Goal: Task Accomplishment & Management: Manage account settings

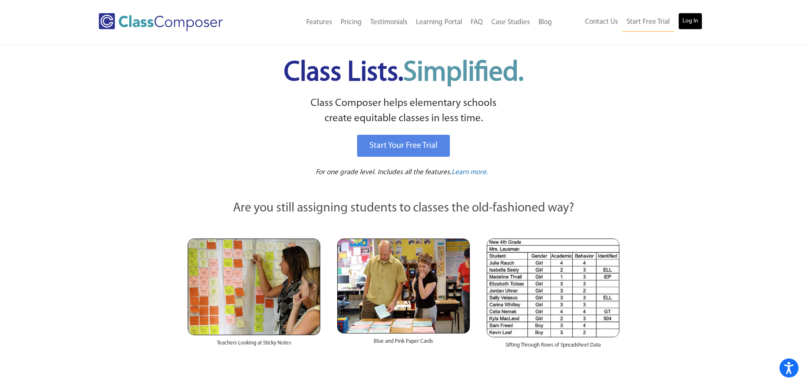
click at [688, 22] on link "Log In" at bounding box center [690, 21] width 24 height 17
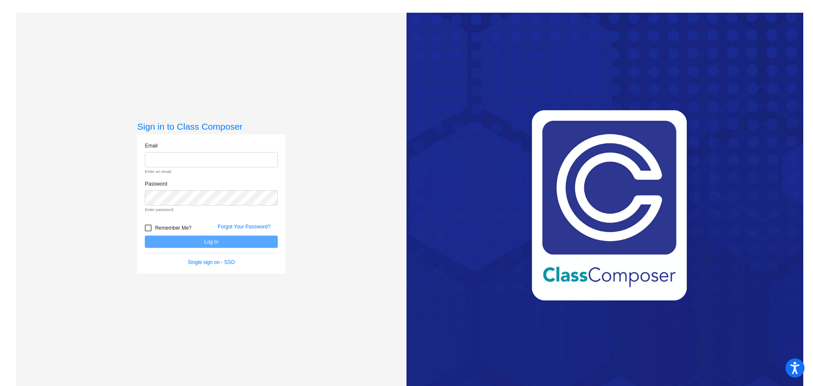
click at [557, 217] on div "Love Class Composer? Share it with a friend! If you're happy with Class Compose…" at bounding box center [605, 206] width 397 height 386
click at [232, 164] on input "email" at bounding box center [211, 160] width 133 height 16
type input "[EMAIL_ADDRESS][DOMAIN_NAME]"
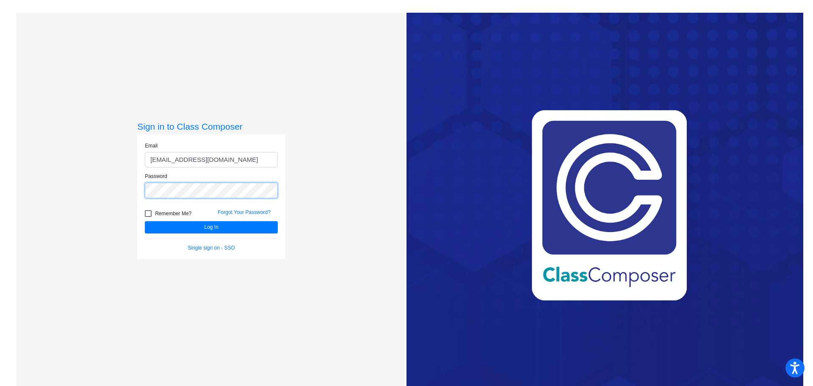
click at [145, 221] on button "Log In" at bounding box center [211, 227] width 133 height 12
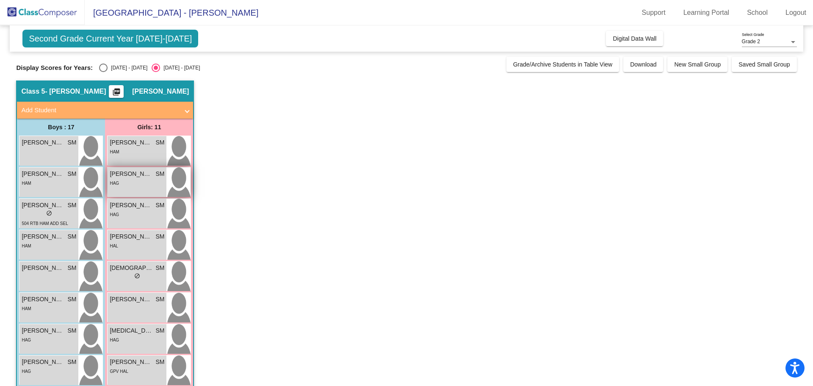
click at [145, 171] on span "[PERSON_NAME]" at bounding box center [131, 173] width 42 height 9
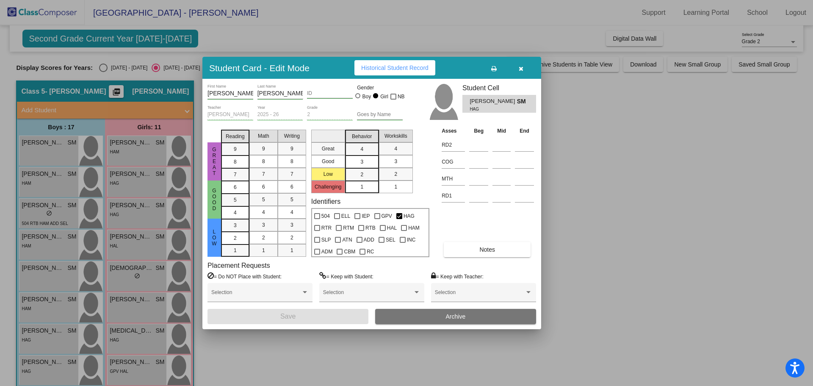
click at [547, 161] on div at bounding box center [406, 193] width 813 height 386
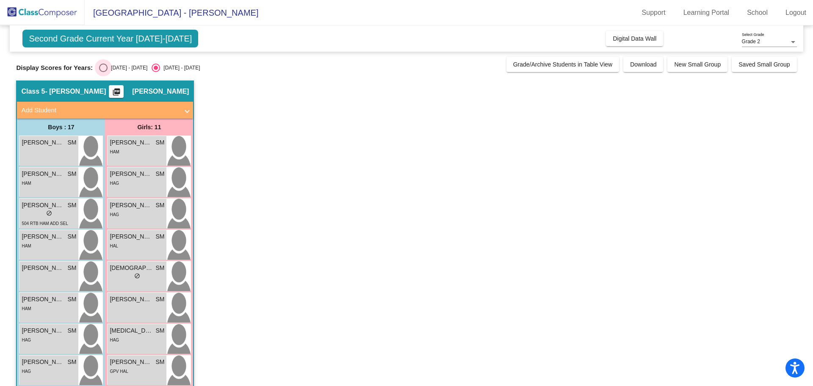
click at [109, 71] on div "[DATE] - [DATE]" at bounding box center [128, 68] width 40 height 8
click at [103, 72] on input "[DATE] - [DATE]" at bounding box center [103, 72] width 0 height 0
radio input "true"
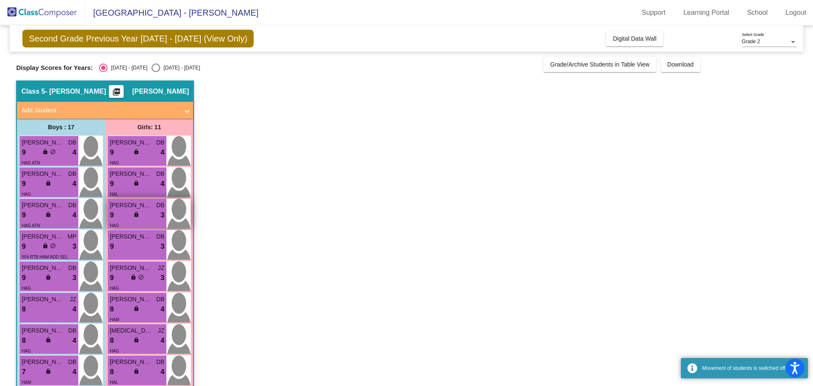
click at [140, 219] on div "lock do_not_disturb_alt" at bounding box center [137, 215] width 8 height 9
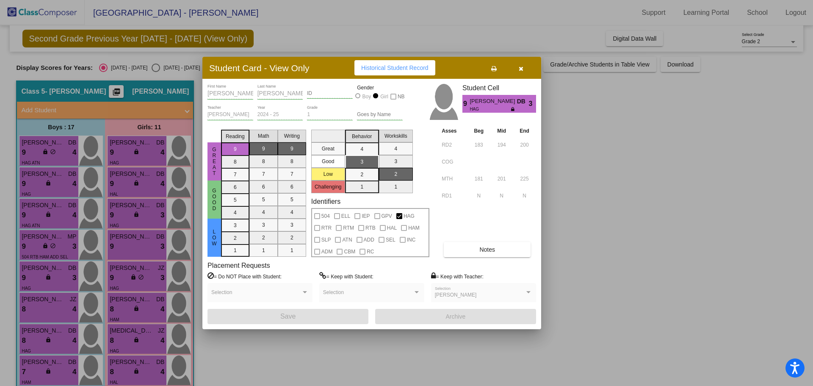
click at [570, 194] on div at bounding box center [406, 193] width 813 height 386
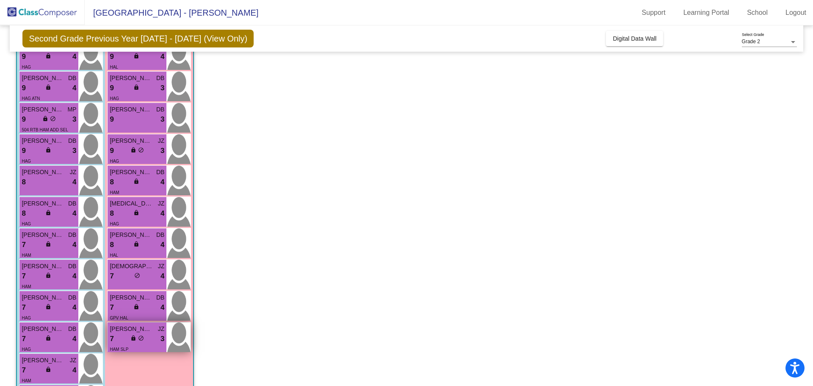
scroll to position [169, 0]
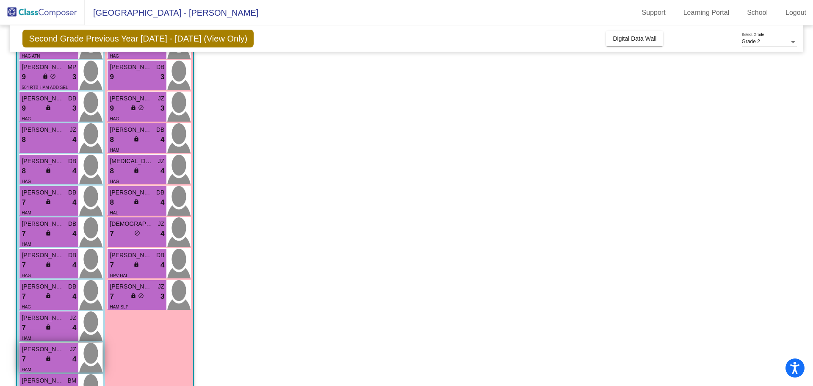
click at [57, 353] on span "[PERSON_NAME]" at bounding box center [43, 349] width 42 height 9
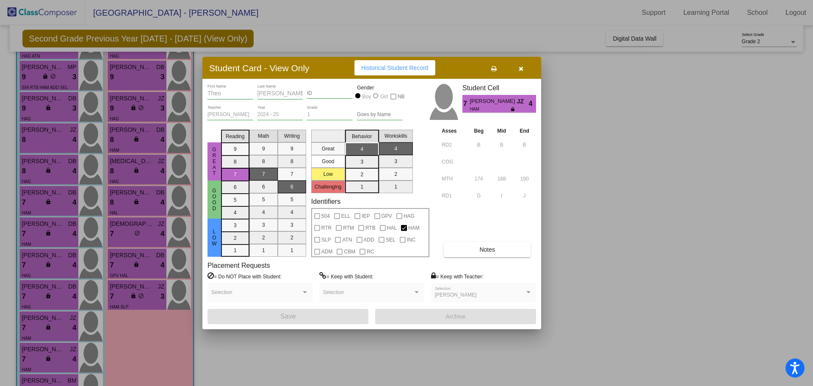
click at [584, 174] on div at bounding box center [406, 193] width 813 height 386
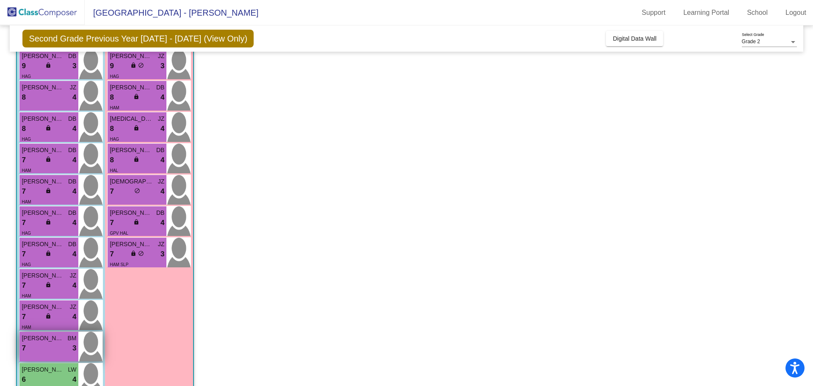
scroll to position [296, 0]
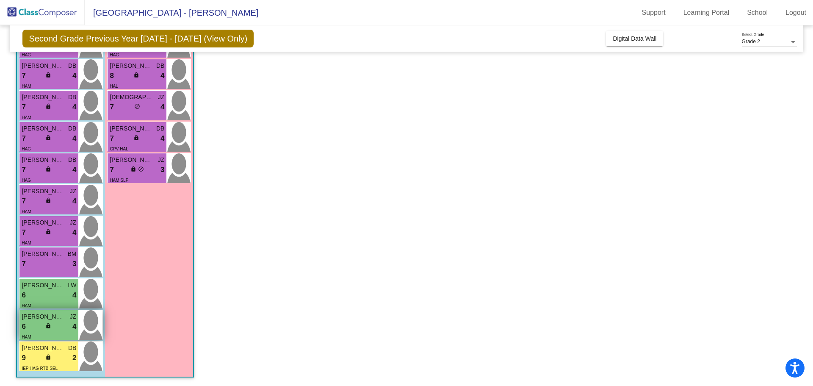
click at [37, 318] on span "[PERSON_NAME]" at bounding box center [43, 316] width 42 height 9
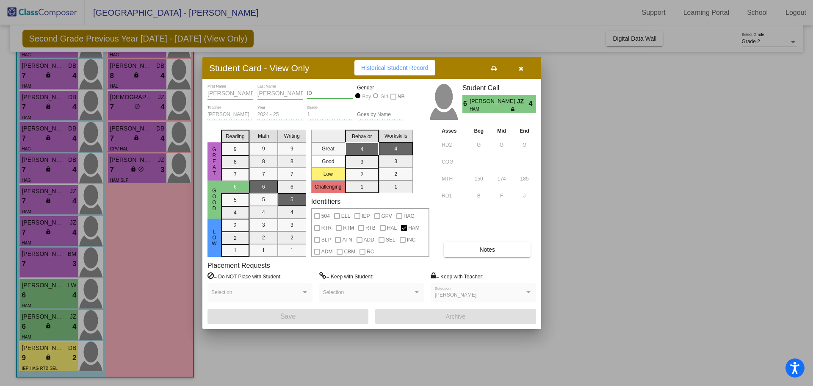
drag, startPoint x: 681, startPoint y: 228, endPoint x: 638, endPoint y: 229, distance: 42.8
click at [672, 228] on div at bounding box center [406, 193] width 813 height 386
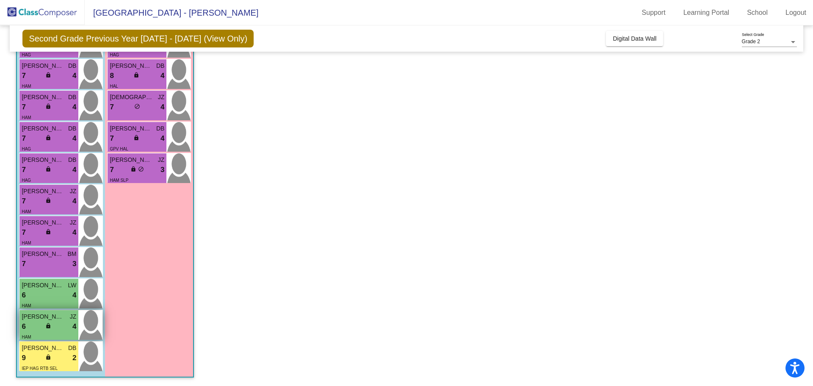
click at [63, 327] on div "6 lock do_not_disturb_alt 4" at bounding box center [49, 326] width 55 height 11
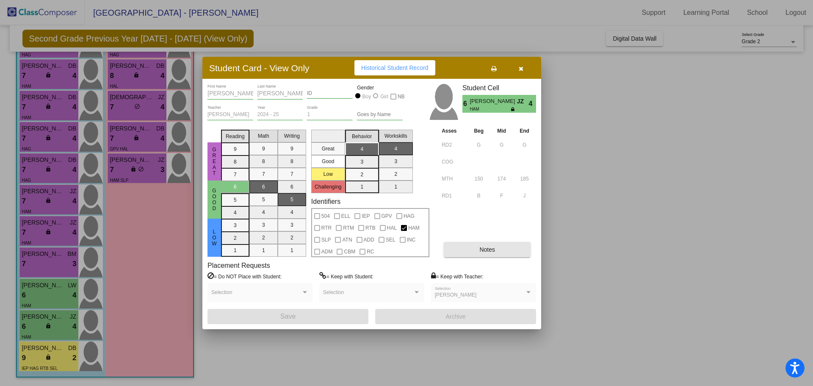
click at [480, 250] on span "Notes" at bounding box center [487, 249] width 16 height 7
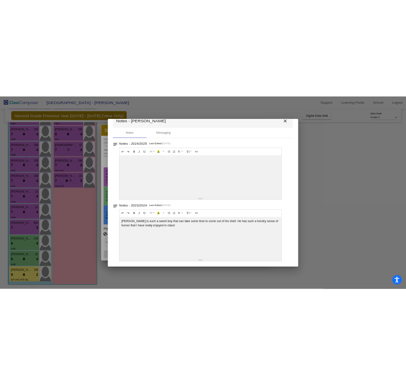
scroll to position [0, 0]
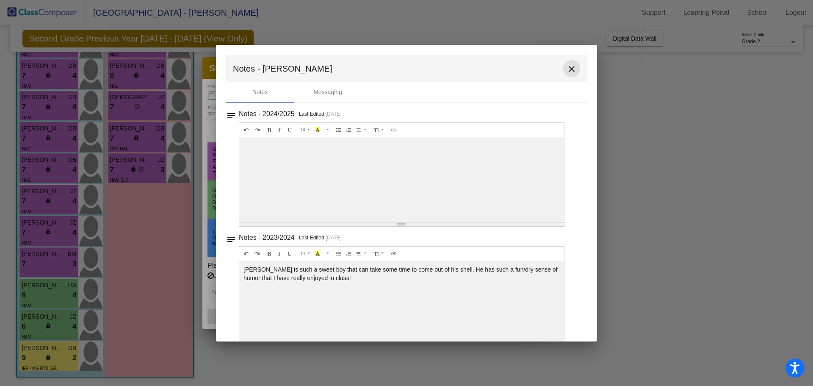
click at [569, 75] on button "close" at bounding box center [571, 68] width 17 height 17
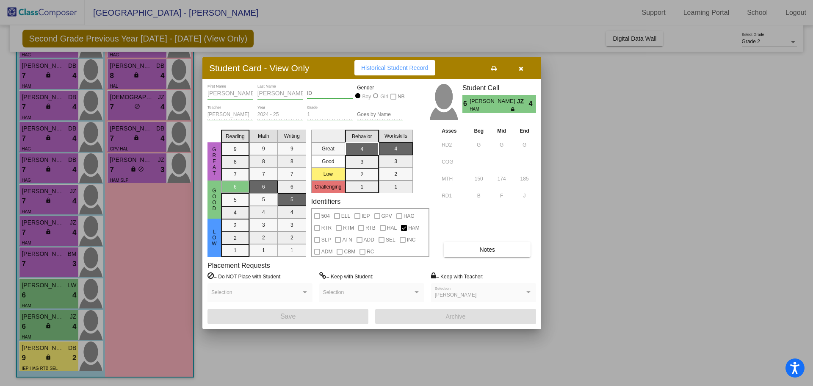
click at [590, 132] on div at bounding box center [406, 193] width 813 height 386
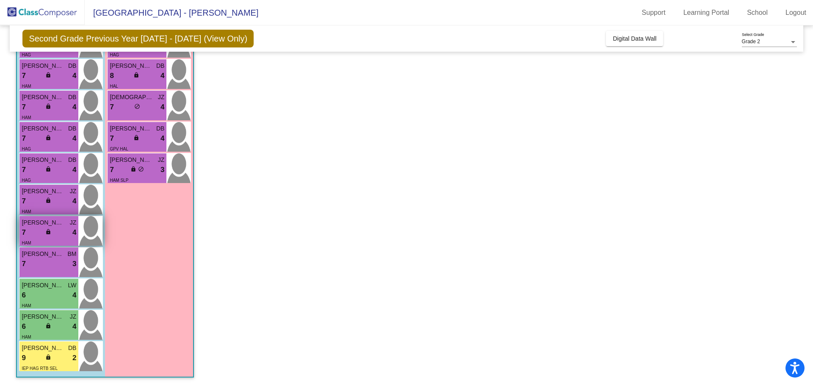
click at [56, 221] on span "[PERSON_NAME]" at bounding box center [43, 222] width 42 height 9
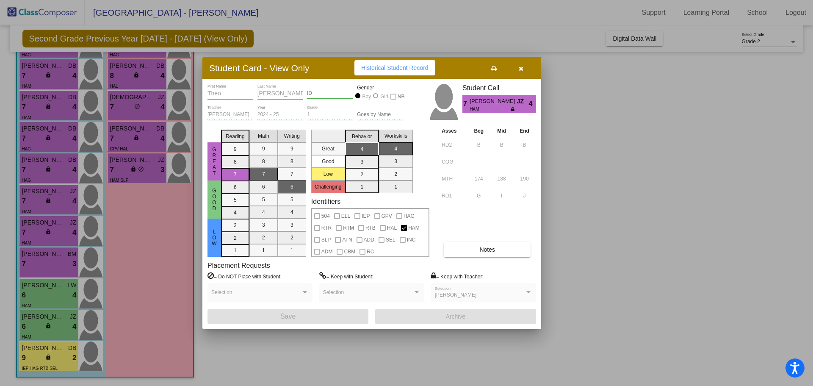
click at [487, 246] on span "Notes" at bounding box center [487, 249] width 16 height 7
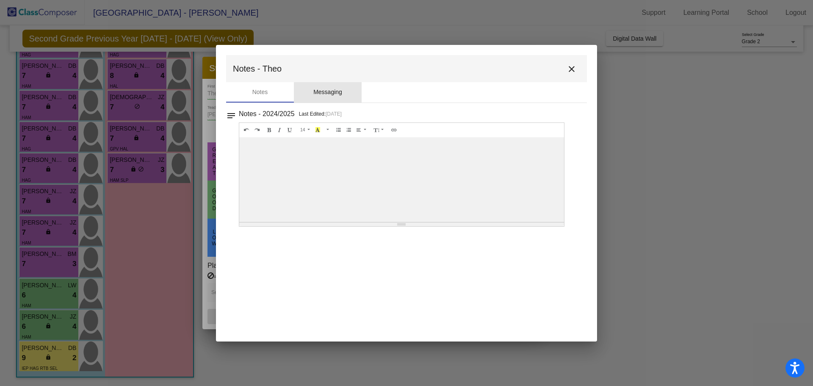
click at [344, 96] on div "Messaging" at bounding box center [328, 92] width 68 height 20
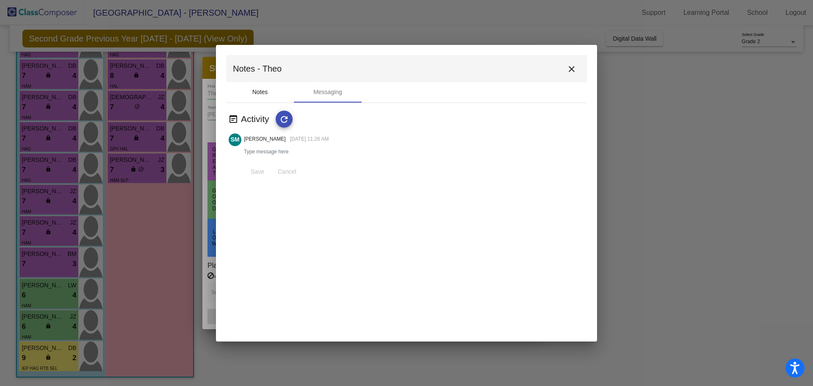
click at [272, 91] on div "Notes" at bounding box center [260, 92] width 68 height 20
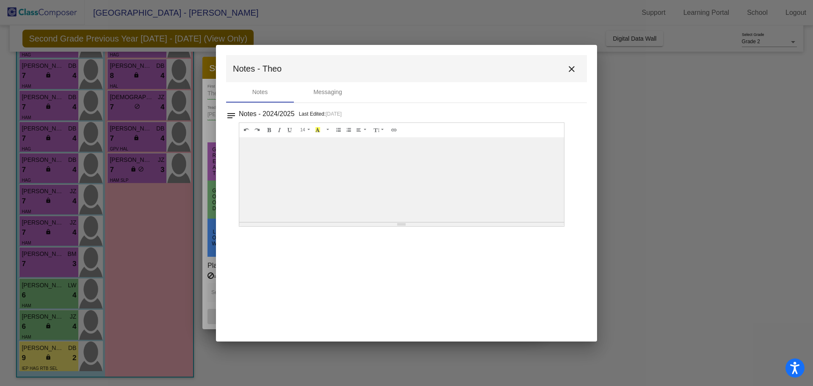
click at [698, 202] on div at bounding box center [406, 193] width 813 height 386
click at [576, 69] on mat-icon "close" at bounding box center [572, 69] width 10 height 10
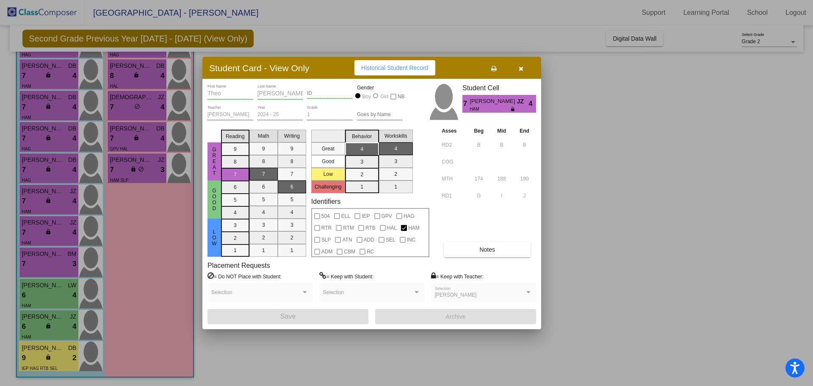
click at [621, 116] on div at bounding box center [406, 193] width 813 height 386
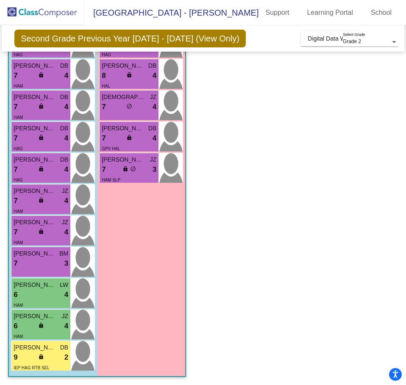
click at [247, 209] on app-classroom "Class 5 - [PERSON_NAME] picture_as_pdf [PERSON_NAME] Add Student First Name Las…" at bounding box center [203, 84] width 390 height 601
